Goal: Task Accomplishment & Management: Manage account settings

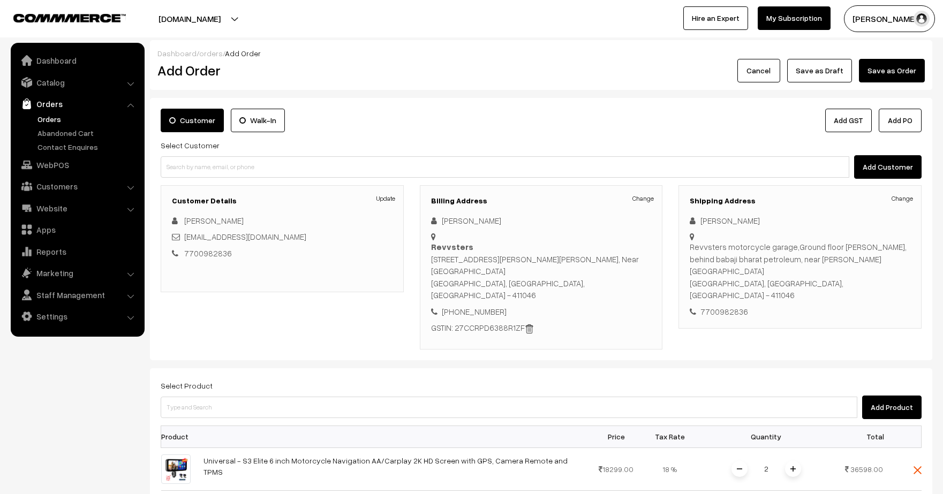
scroll to position [118, 0]
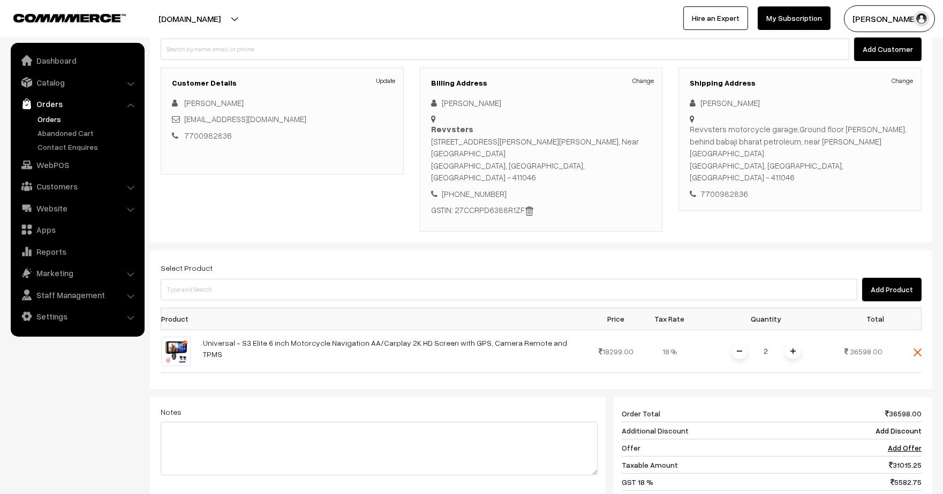
drag, startPoint x: 702, startPoint y: 102, endPoint x: 755, endPoint y: 164, distance: 81.6
click at [755, 164] on div "Change Prasad Damgude Revvsters motorcycle garage,Ground floor shripad hights, …" at bounding box center [800, 148] width 221 height 103
copy div "Prasad Damgude Revvsters motorcycle garage,Ground floor shripad hights, behind …"
click at [644, 85] on h3 "Billing Address" at bounding box center [541, 83] width 221 height 9
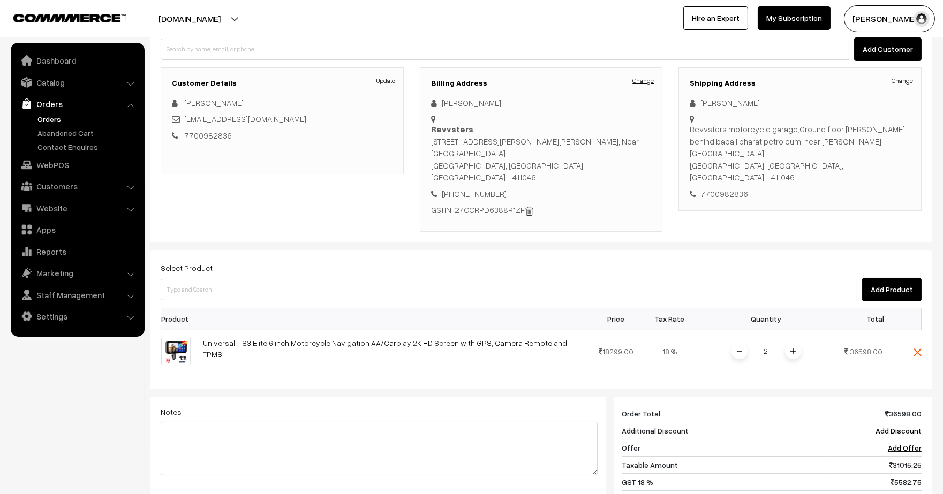
click at [640, 79] on link "Change" at bounding box center [643, 81] width 21 height 10
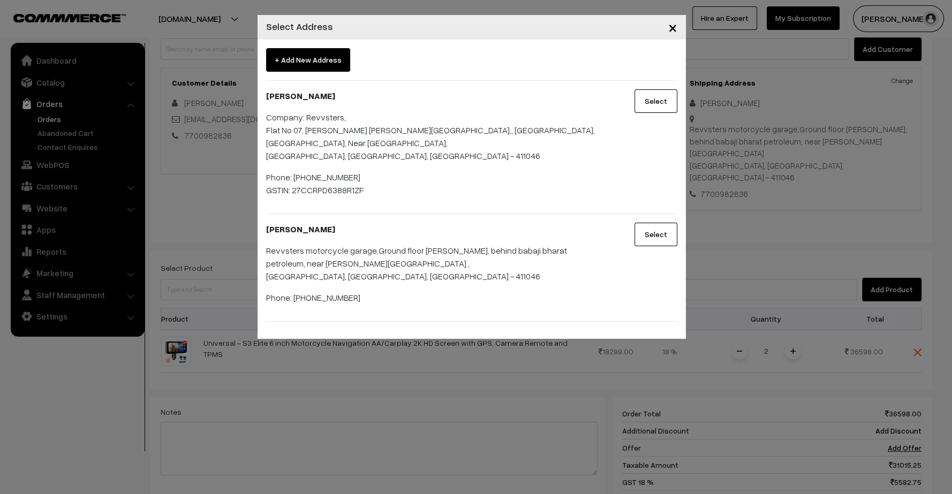
click at [133, 237] on div "× Select Address + Add New Address Prasad Damgude Company: Revvsters, Flat No 0…" at bounding box center [476, 247] width 952 height 494
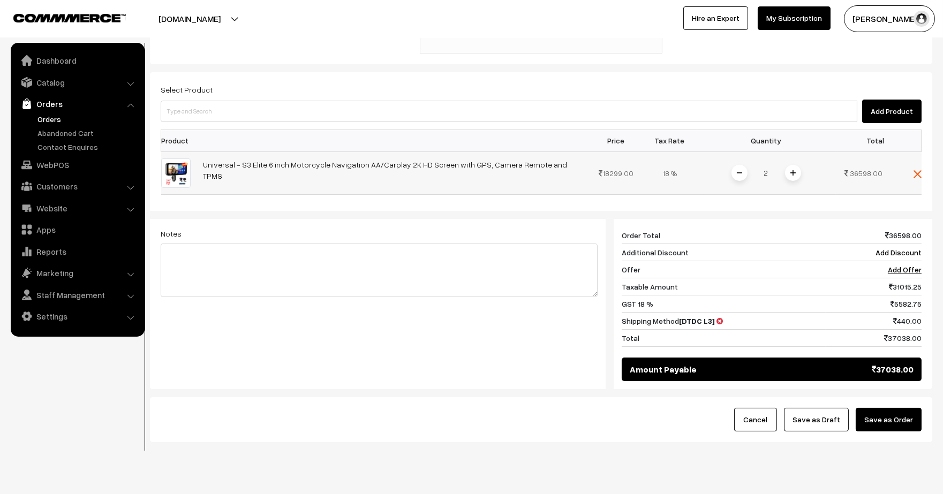
scroll to position [7, 0]
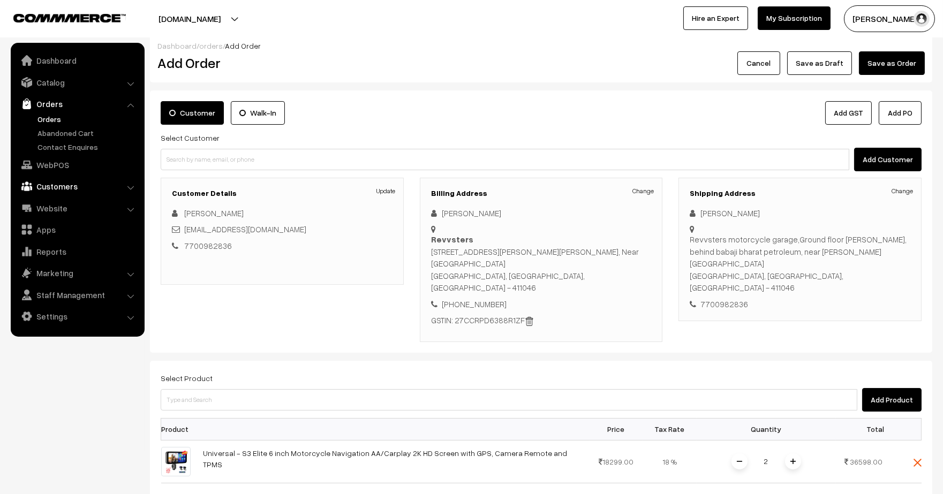
click at [47, 186] on link "Customers" at bounding box center [76, 186] width 127 height 19
click at [57, 158] on link "Customers" at bounding box center [88, 162] width 106 height 11
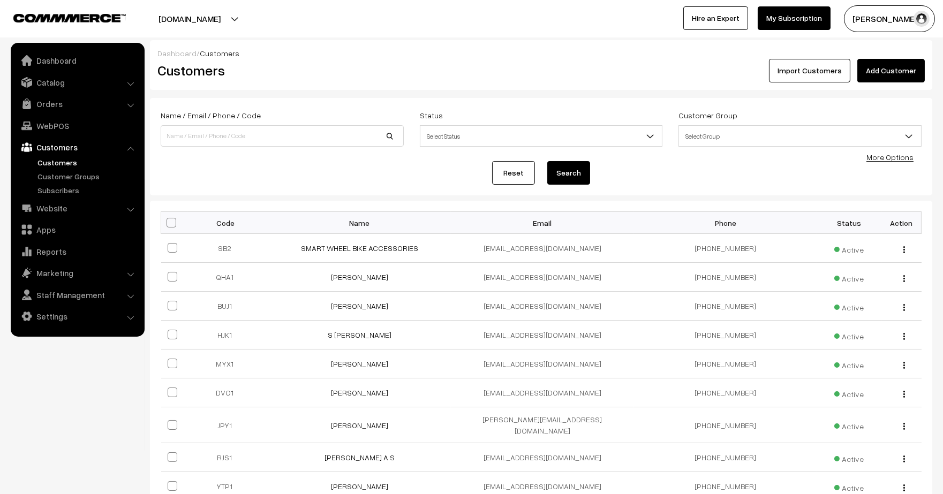
click at [215, 122] on div "Name / Email / Phone / Code" at bounding box center [282, 128] width 243 height 38
click at [220, 129] on input at bounding box center [282, 135] width 243 height 21
type input "moto drift"
click at [547, 161] on button "Search" at bounding box center [568, 173] width 43 height 24
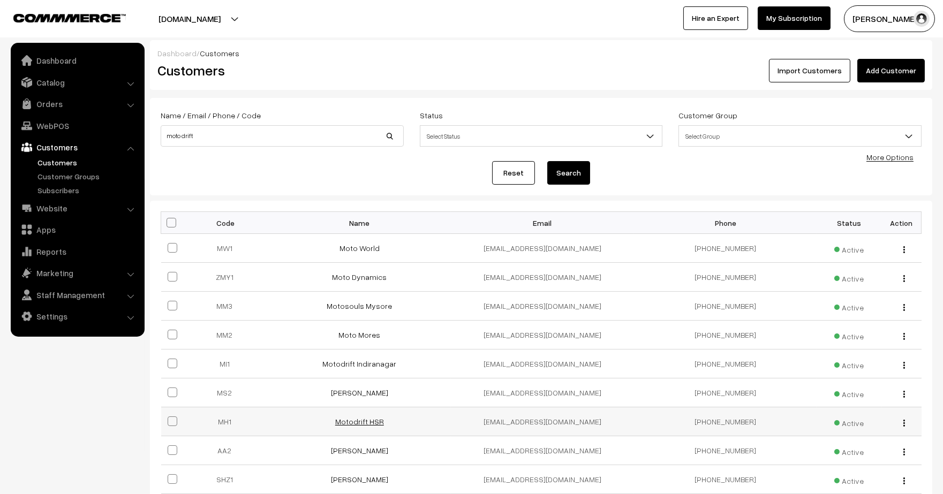
click at [358, 421] on link "Motodrift HSR" at bounding box center [359, 421] width 49 height 9
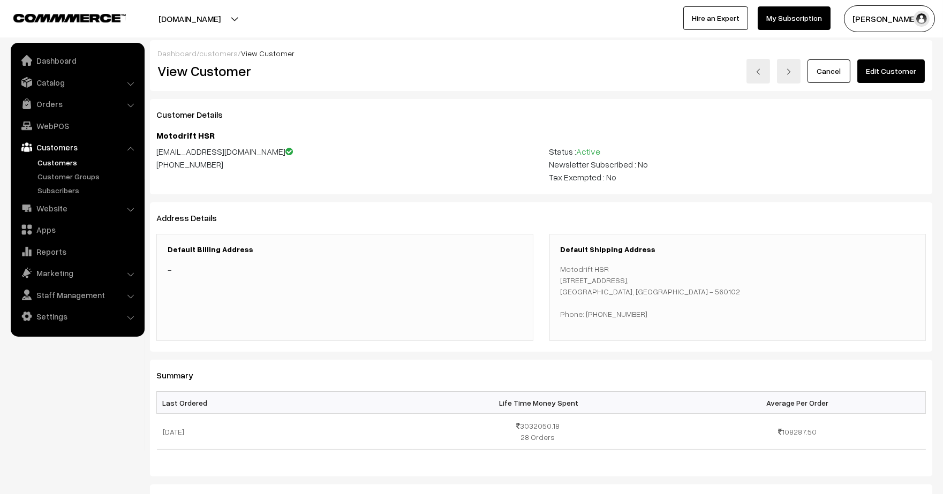
click at [891, 72] on link "Edit Customer" at bounding box center [891, 71] width 67 height 24
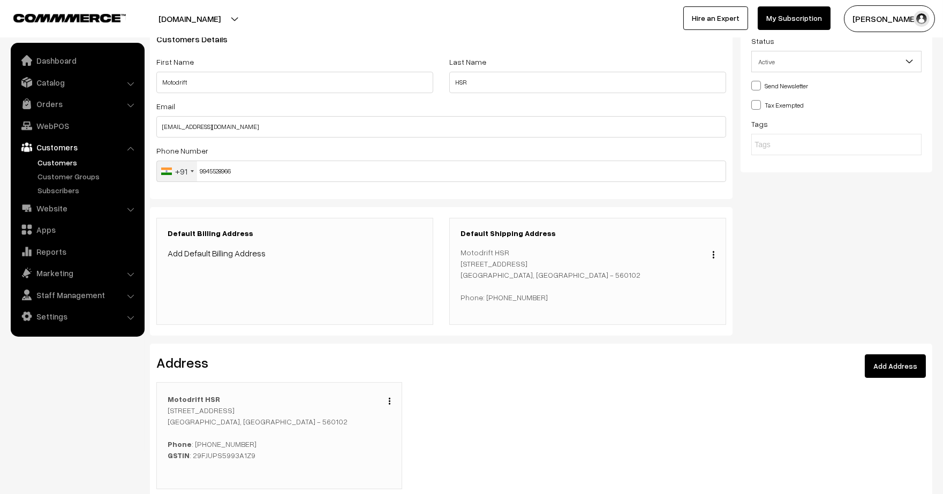
scroll to position [183, 0]
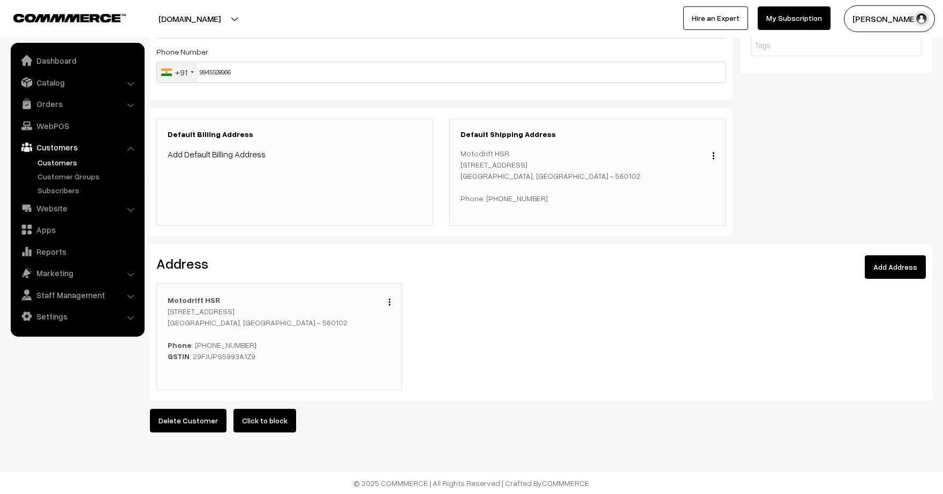
click at [389, 299] on img "button" at bounding box center [390, 302] width 2 height 7
click at [347, 310] on link "Edit" at bounding box center [341, 318] width 91 height 24
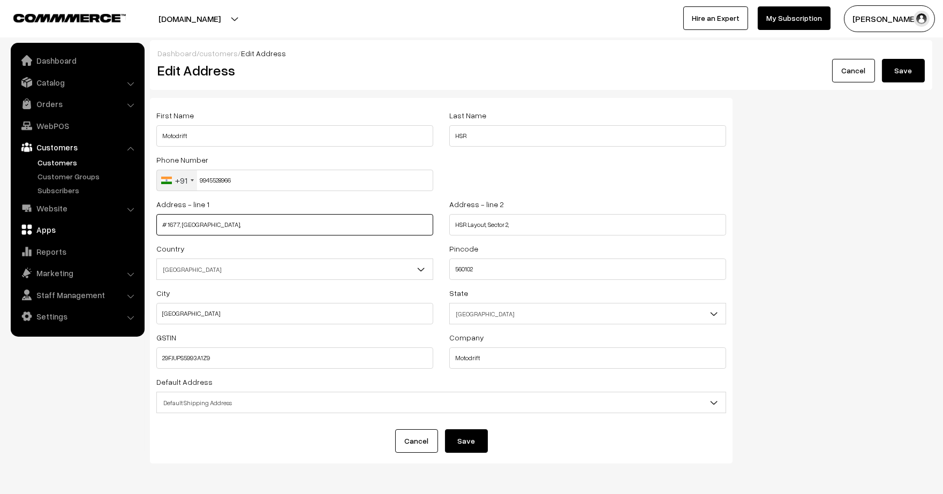
drag, startPoint x: 290, startPoint y: 230, endPoint x: 108, endPoint y: 231, distance: 182.7
click at [108, 231] on body "Thank you for showing interest. Our team will call you shortly. Close lbcmoto.c…" at bounding box center [471, 267] width 943 height 534
paste input "3rd Floor"
drag, startPoint x: 309, startPoint y: 239, endPoint x: 306, endPoint y: 233, distance: 6.3
click at [307, 236] on div "Address - line 1 # 1677, 3rd Floor" at bounding box center [294, 220] width 293 height 44
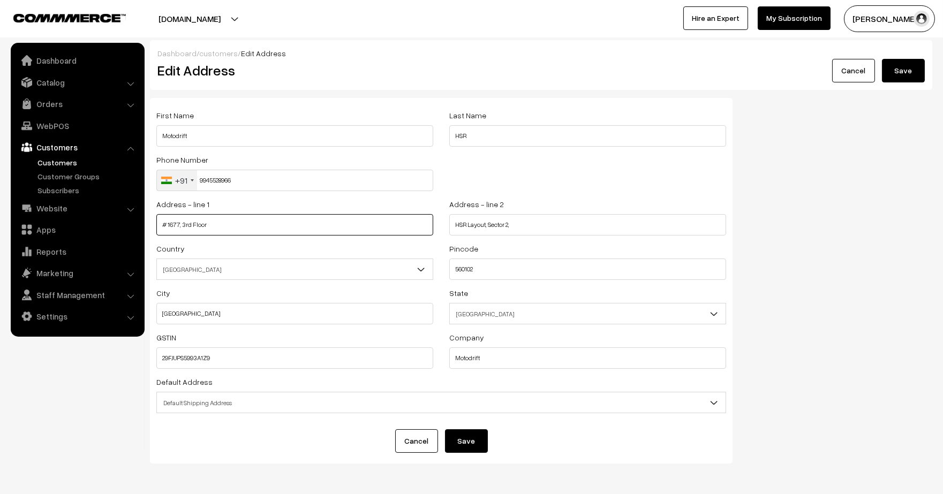
click at [306, 233] on input "# 1677, 3rd Floor" at bounding box center [294, 224] width 277 height 21
paste input "27th Main, 22nd Cross Road"
type input "# 1677, 3rd Floor,27th Main, 22nd Cross Road"
click at [379, 246] on div "Country Select Afghanistan Albania Algeria American Samoa Andorra Angola Anguil…" at bounding box center [294, 261] width 277 height 38
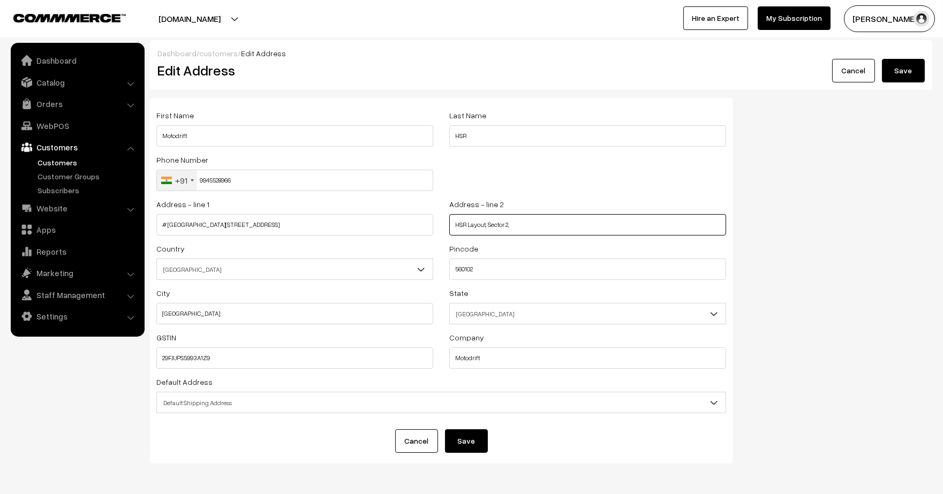
drag, startPoint x: 523, startPoint y: 225, endPoint x: 410, endPoint y: 224, distance: 113.0
click at [410, 224] on div "Address - line 1 # 1677, 3rd Floor,27th Main, 22nd Cross Road Address - line 2 …" at bounding box center [441, 220] width 586 height 44
paste input "text"
type input "HSR Layout, Sector 2"
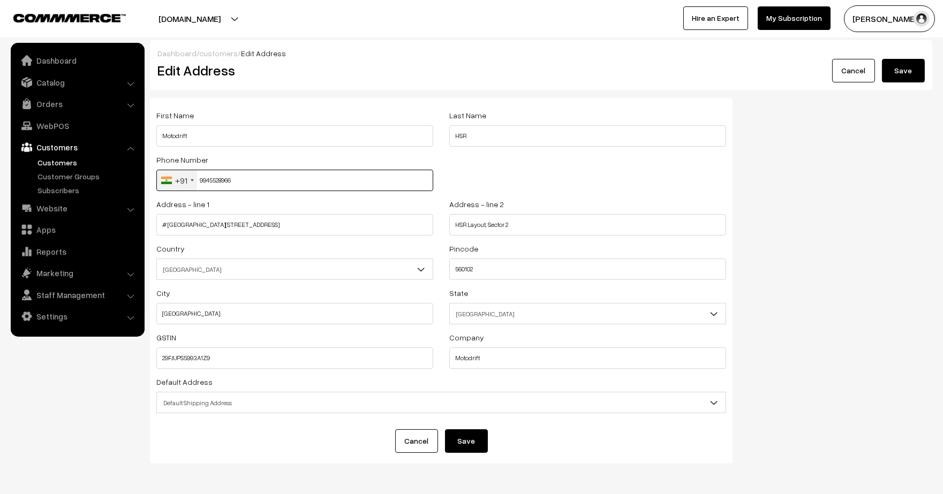
drag, startPoint x: 274, startPoint y: 172, endPoint x: 164, endPoint y: 185, distance: 110.0
click at [165, 180] on div "+91 United States +1 United Kingdom +44 Afghanistan (‫افغانستان‬‎) +93 Albania …" at bounding box center [294, 180] width 277 height 21
paste input "035541457"
type input "9035541457"
drag, startPoint x: 258, startPoint y: 127, endPoint x: 54, endPoint y: 125, distance: 204.1
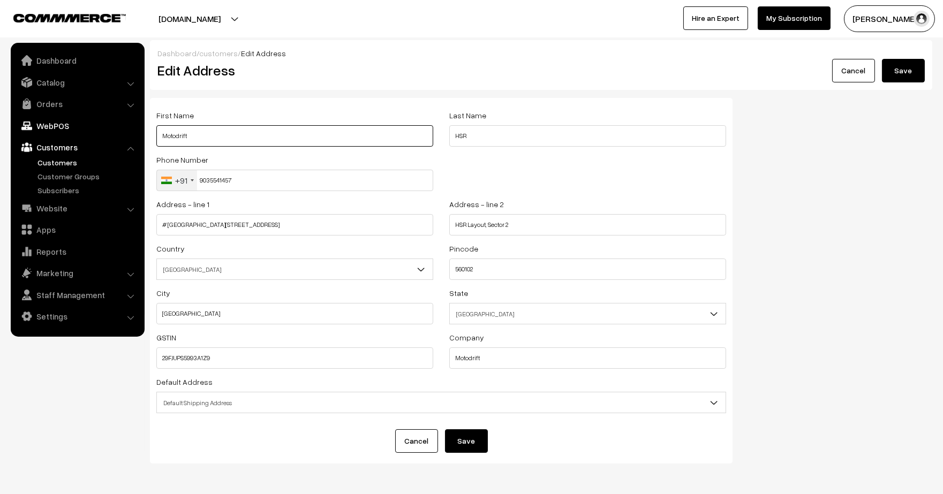
click at [54, 126] on body "Thank you for showing interest. Our team will call you shortly. Close [DOMAIN_N…" at bounding box center [471, 267] width 943 height 534
type input "MOTODRIFT"
click at [736, 196] on div "First Name MOTODRIFT Last Name HSR Phone Number +91 United States +1 United Kin…" at bounding box center [441, 285] width 599 height 374
click at [737, 197] on div "First Name MOTODRIFT Last Name HSR Phone Number +91 United States +1 United Kin…" at bounding box center [441, 285] width 599 height 374
click at [313, 402] on span "Default Shipping Address" at bounding box center [441, 403] width 569 height 19
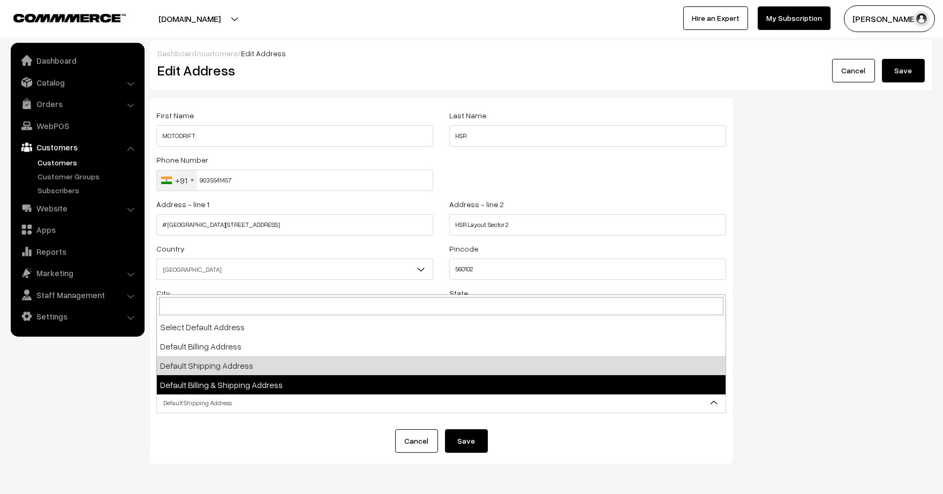
select select "3"
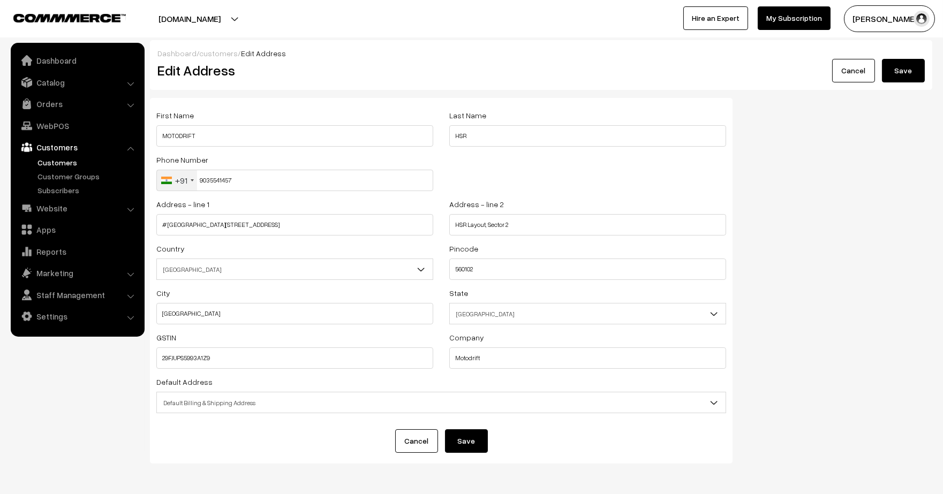
click at [475, 443] on button "Save" at bounding box center [466, 442] width 43 height 24
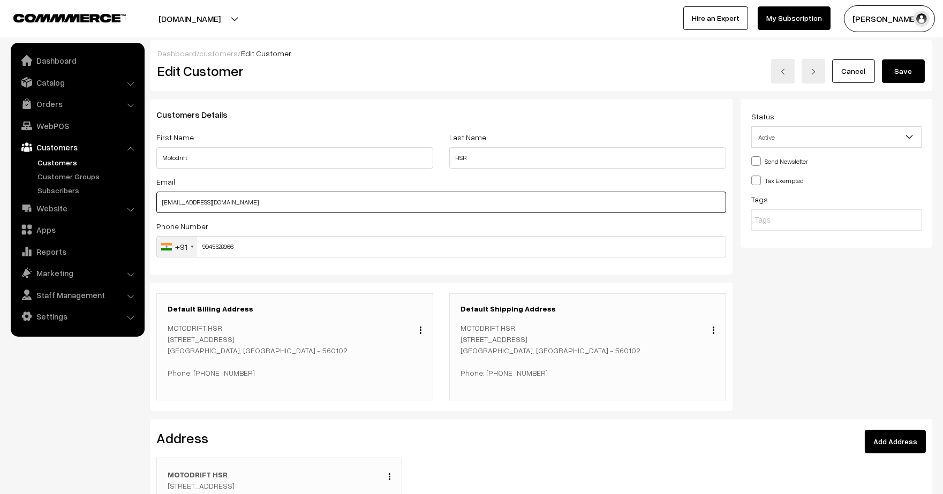
click at [312, 204] on input "[EMAIL_ADDRESS][DOMAIN_NAME]" at bounding box center [441, 202] width 570 height 21
drag, startPoint x: 312, startPoint y: 204, endPoint x: 132, endPoint y: 202, distance: 180.5
click at [132, 202] on body "Thank you for showing interest. Our team will call you shortly. Close [DOMAIN_N…" at bounding box center [471, 334] width 943 height 669
paste input "[EMAIL_ADDRESS][DOMAIN_NAME]"
type input "[EMAIL_ADDRESS][DOMAIN_NAME]"
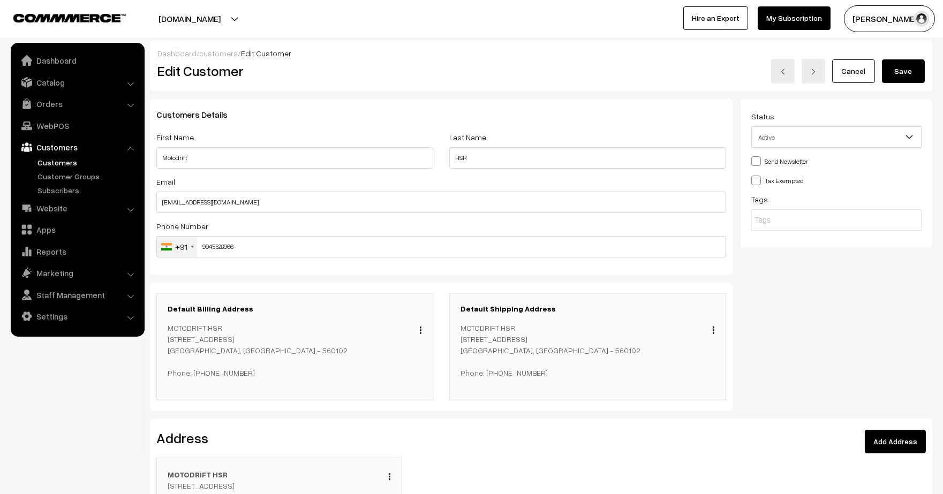
click at [916, 76] on button "Save" at bounding box center [903, 71] width 43 height 24
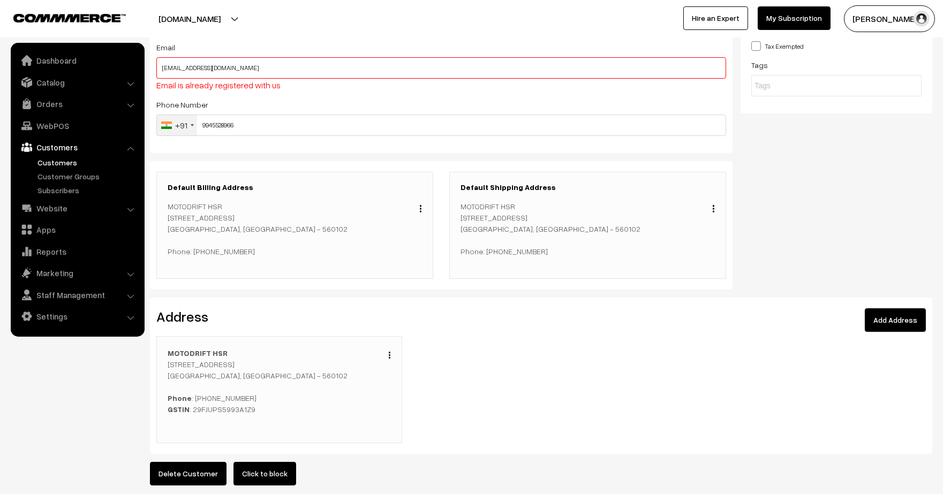
scroll to position [138, 0]
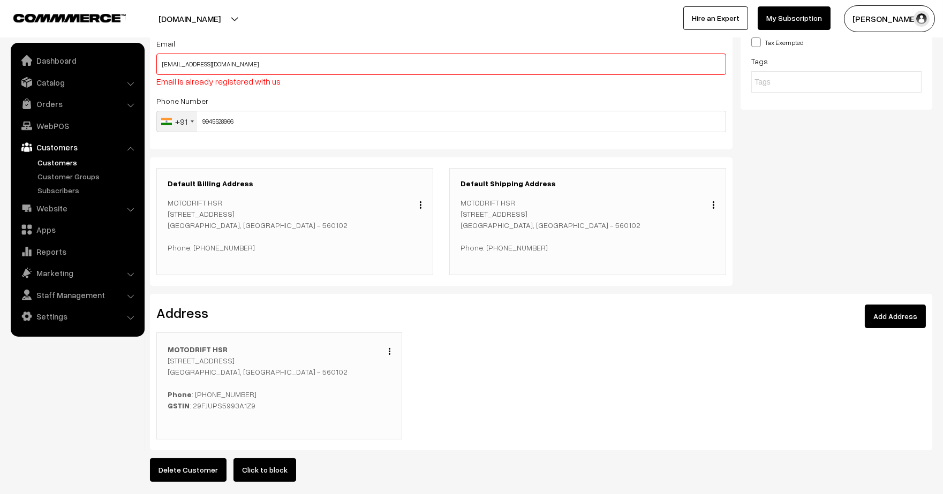
drag, startPoint x: 41, startPoint y: 161, endPoint x: 43, endPoint y: 156, distance: 5.8
click at [42, 161] on link "Customers" at bounding box center [88, 162] width 106 height 11
